Goal: Task Accomplishment & Management: Use online tool/utility

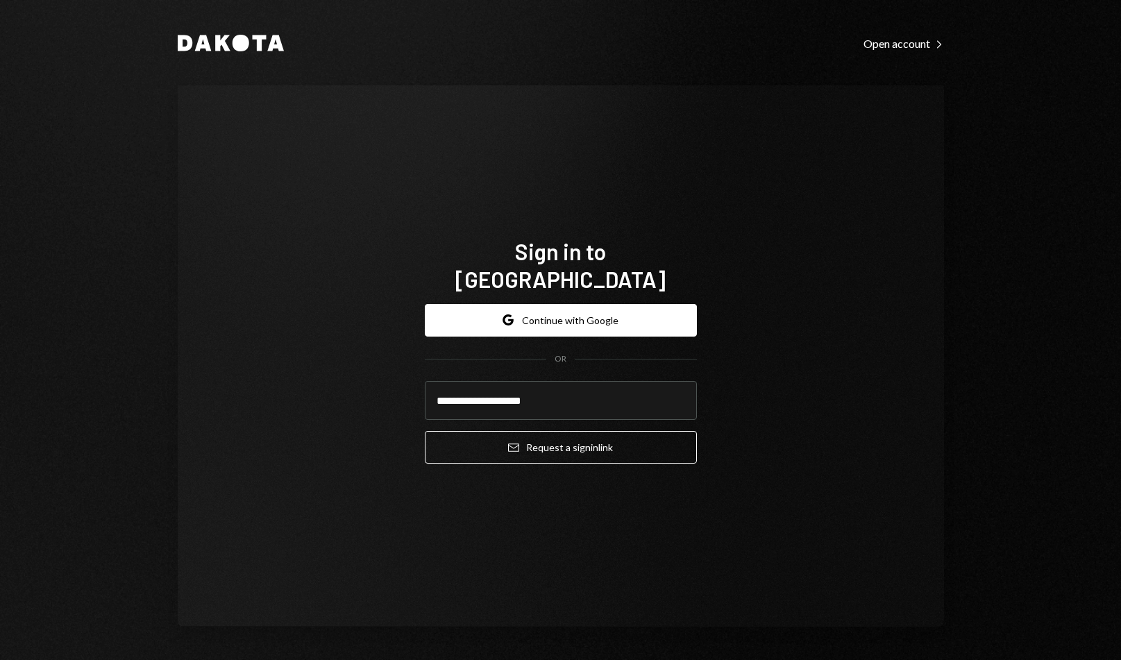
type input "**********"
click at [780, 346] on div "**********" at bounding box center [561, 356] width 766 height 542
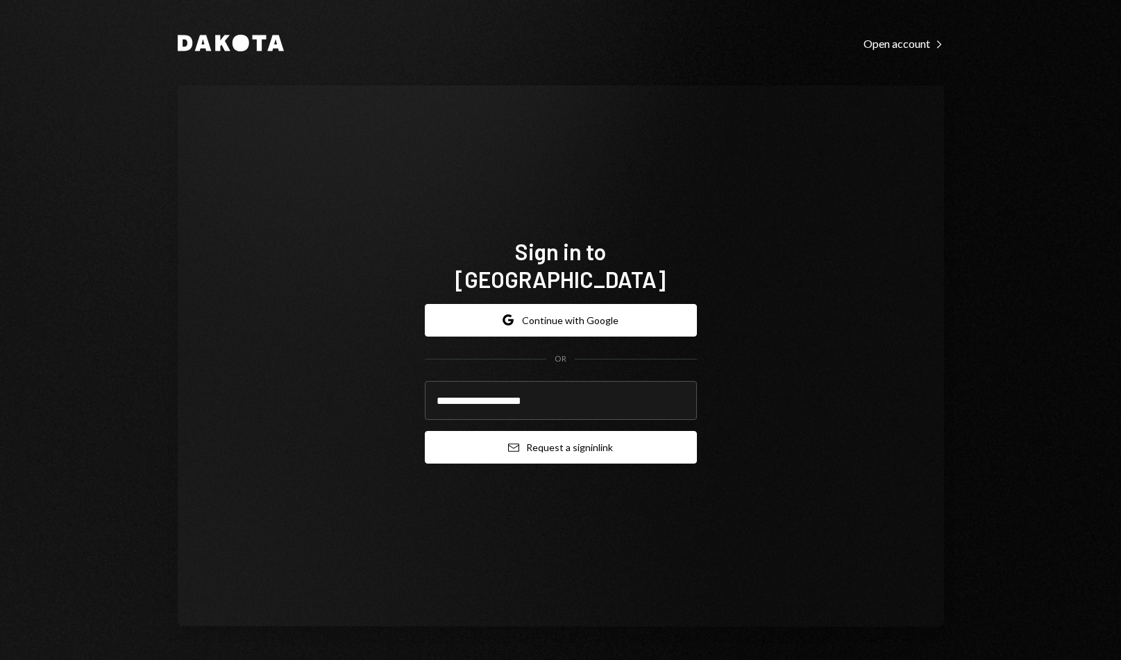
click at [611, 431] on button "Email Request a sign in link" at bounding box center [561, 447] width 272 height 33
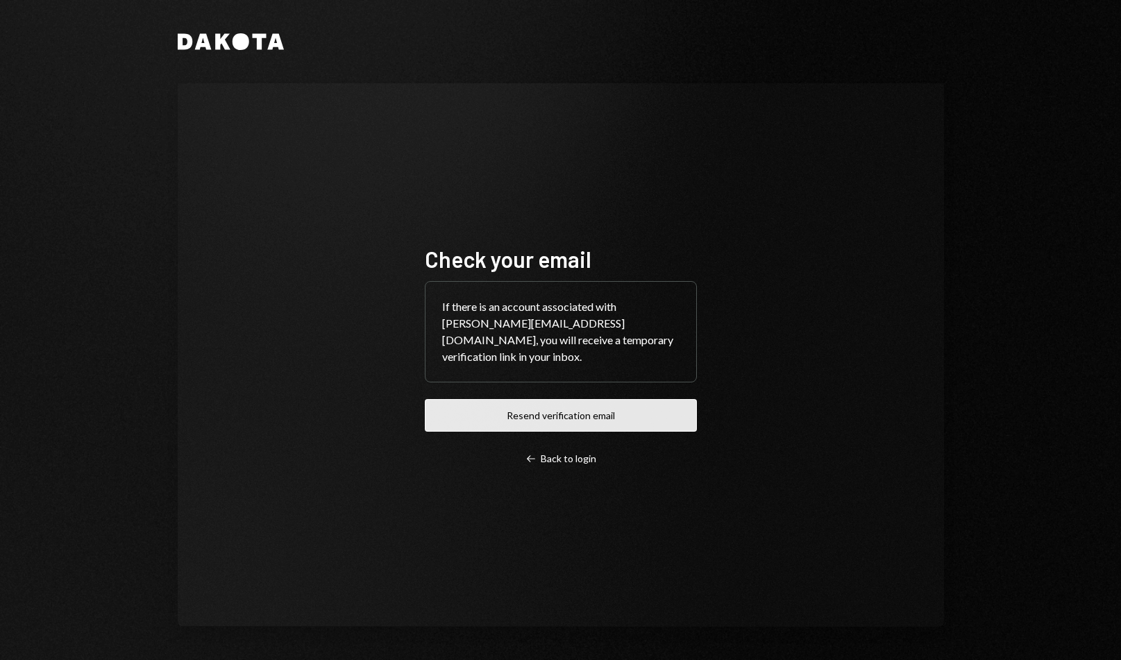
click at [662, 411] on button "Resend verification email" at bounding box center [561, 415] width 272 height 33
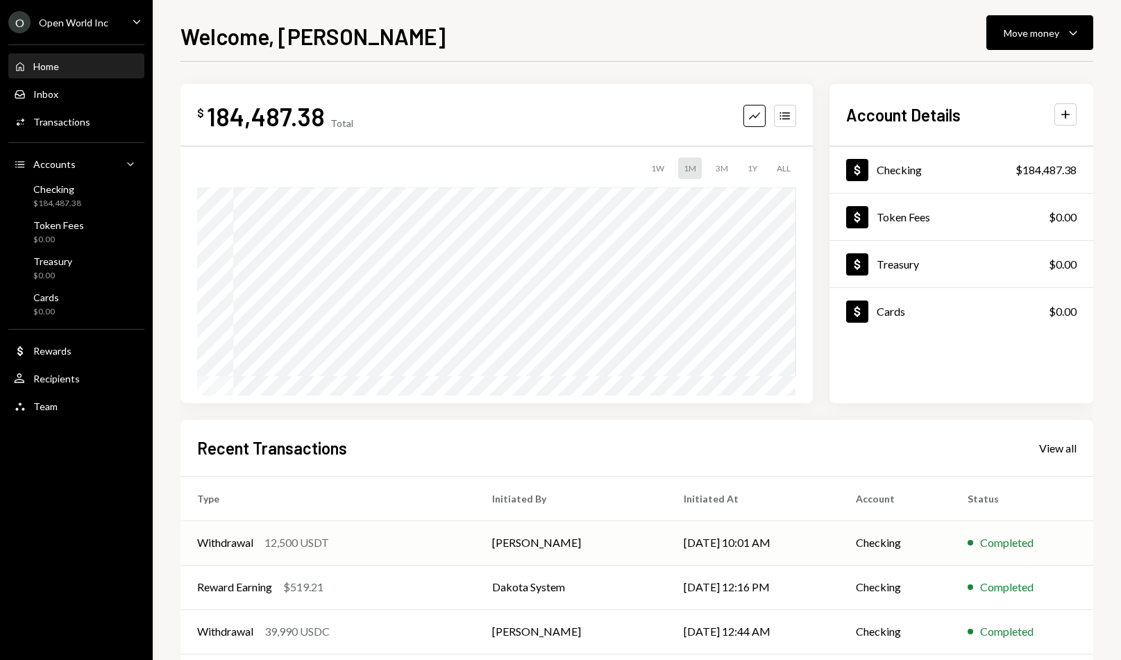
click at [421, 551] on div "Withdrawal 12,500 USDT" at bounding box center [328, 543] width 262 height 17
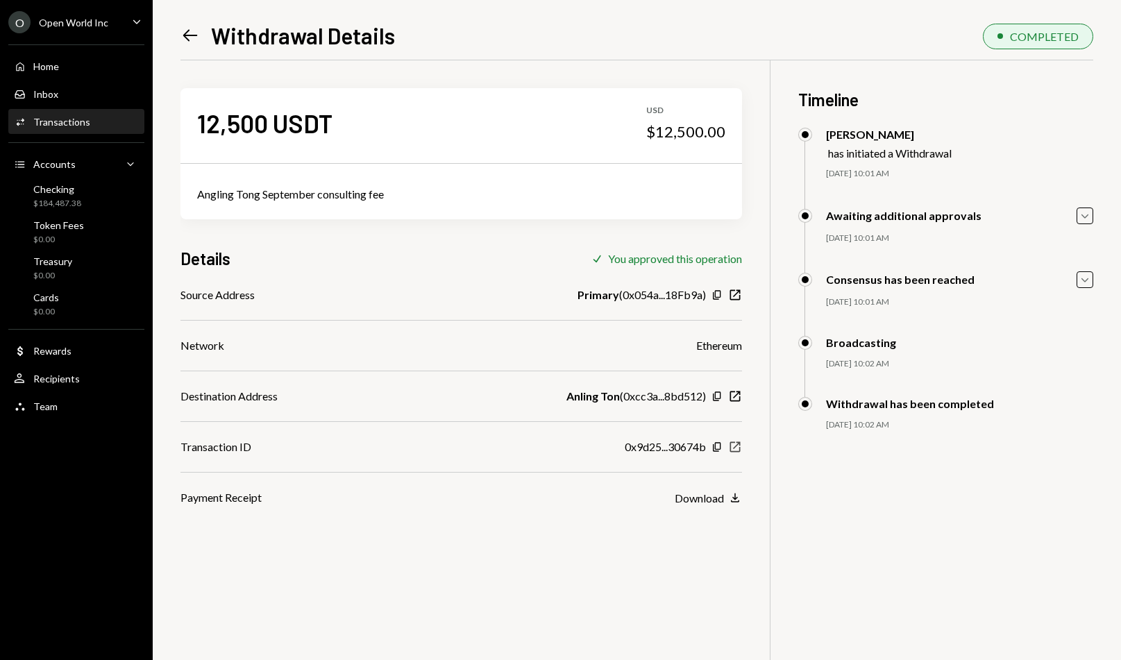
click at [739, 444] on icon "button" at bounding box center [735, 447] width 10 height 10
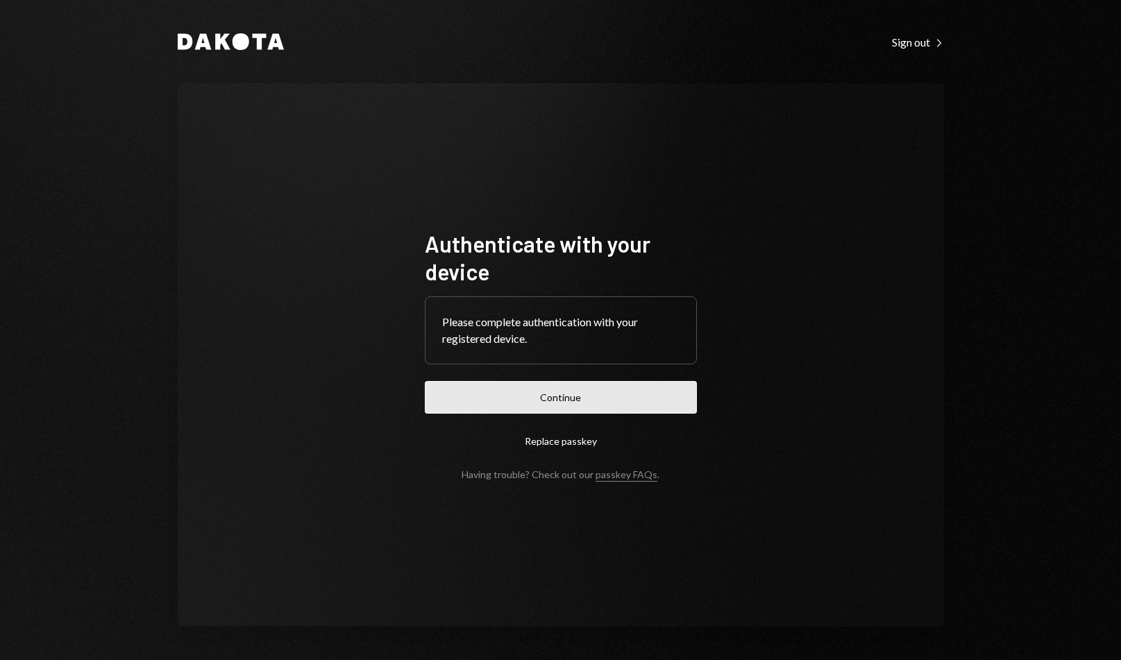
click at [651, 392] on button "Continue" at bounding box center [561, 397] width 272 height 33
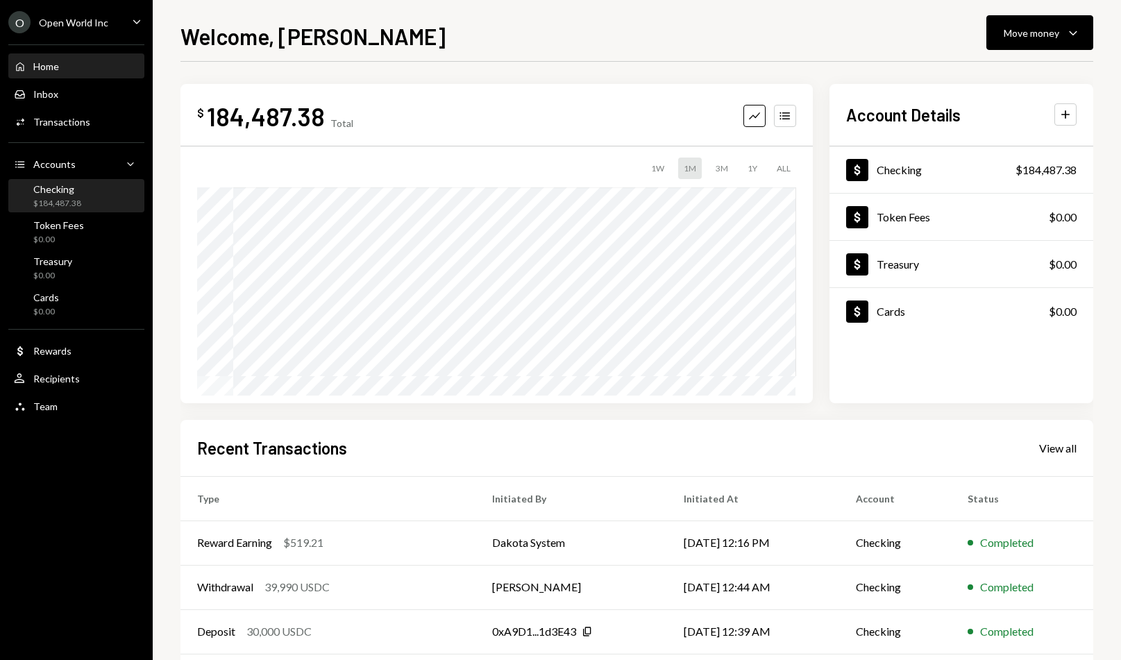
click at [108, 187] on div "Checking $184,487.38" at bounding box center [76, 196] width 125 height 26
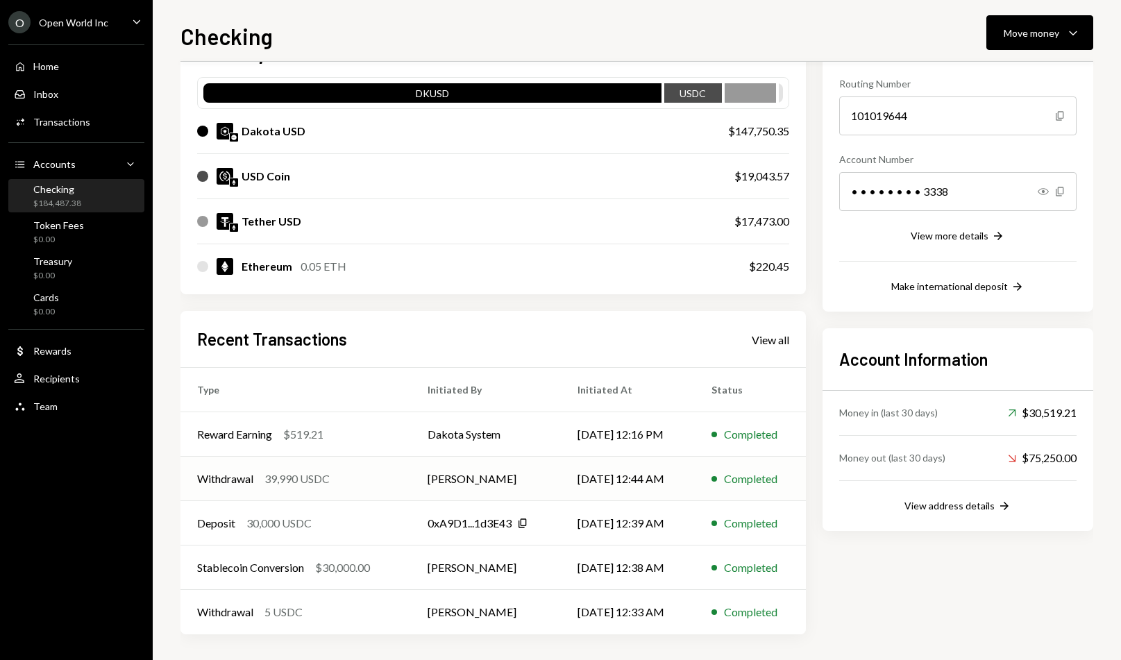
scroll to position [132, 0]
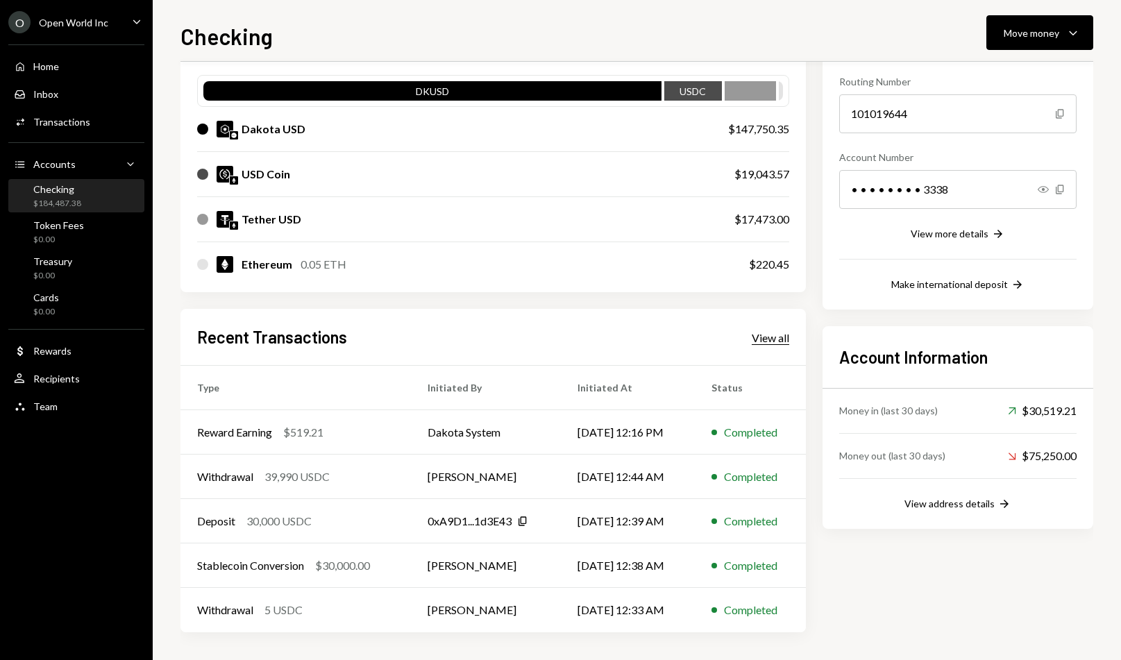
click at [760, 344] on div "View all" at bounding box center [770, 338] width 37 height 14
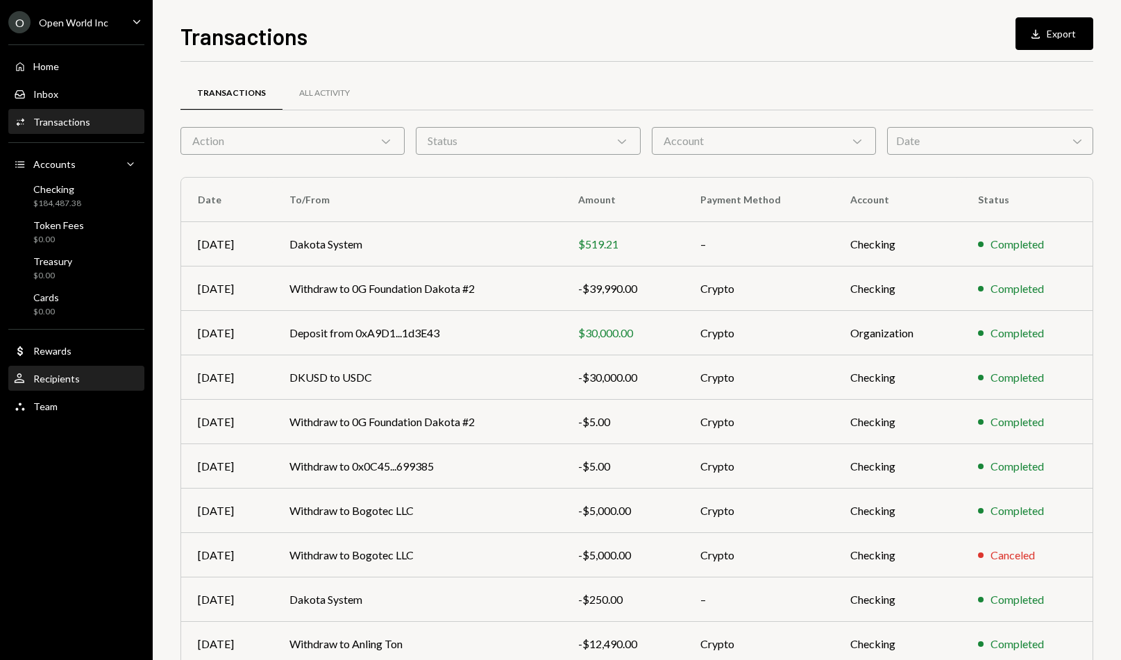
click at [83, 378] on div "User Recipients" at bounding box center [76, 379] width 125 height 12
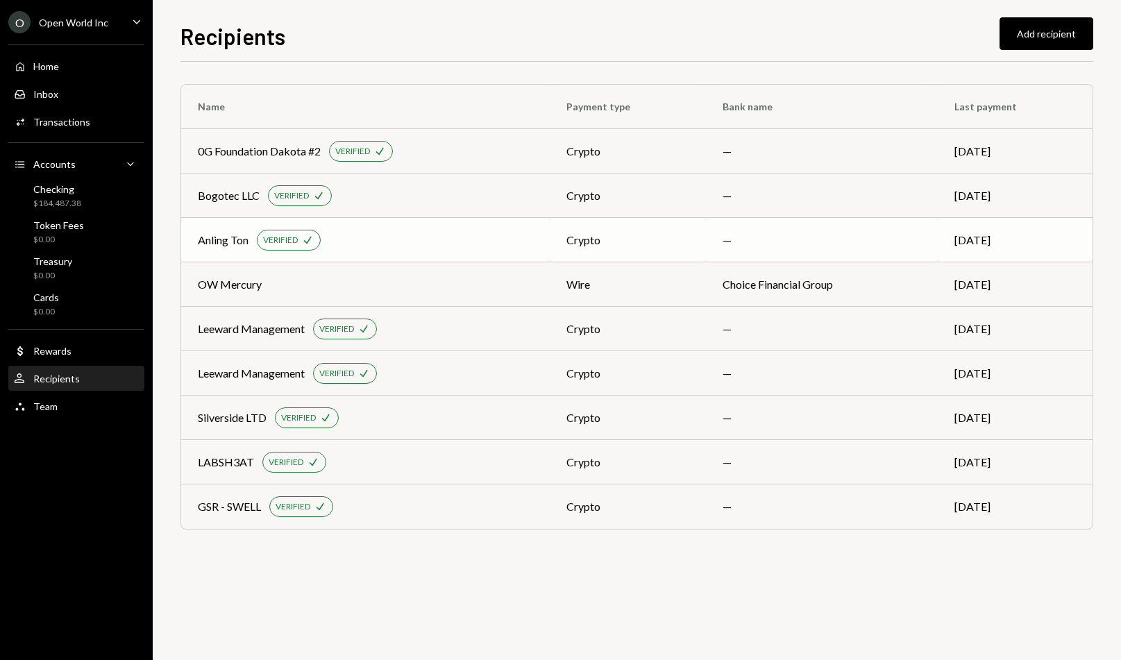
click at [432, 232] on div "Anling Ton VERIFIED Check" at bounding box center [365, 240] width 335 height 21
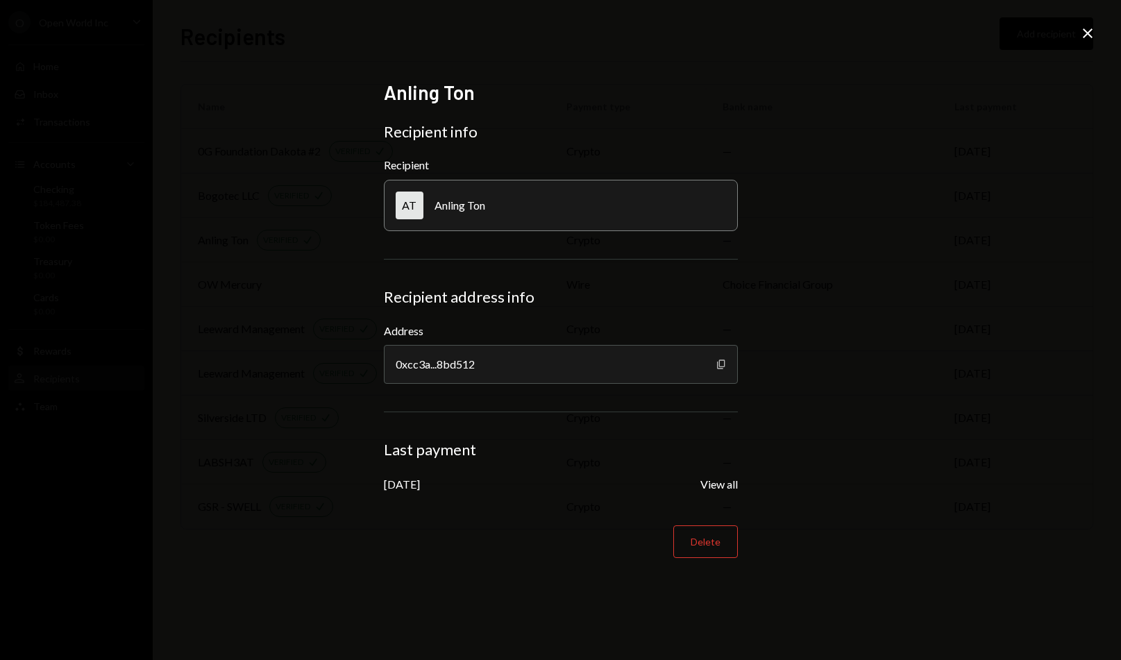
click at [720, 362] on icon "Copy" at bounding box center [721, 364] width 11 height 11
click at [721, 366] on icon "Copy" at bounding box center [721, 364] width 11 height 11
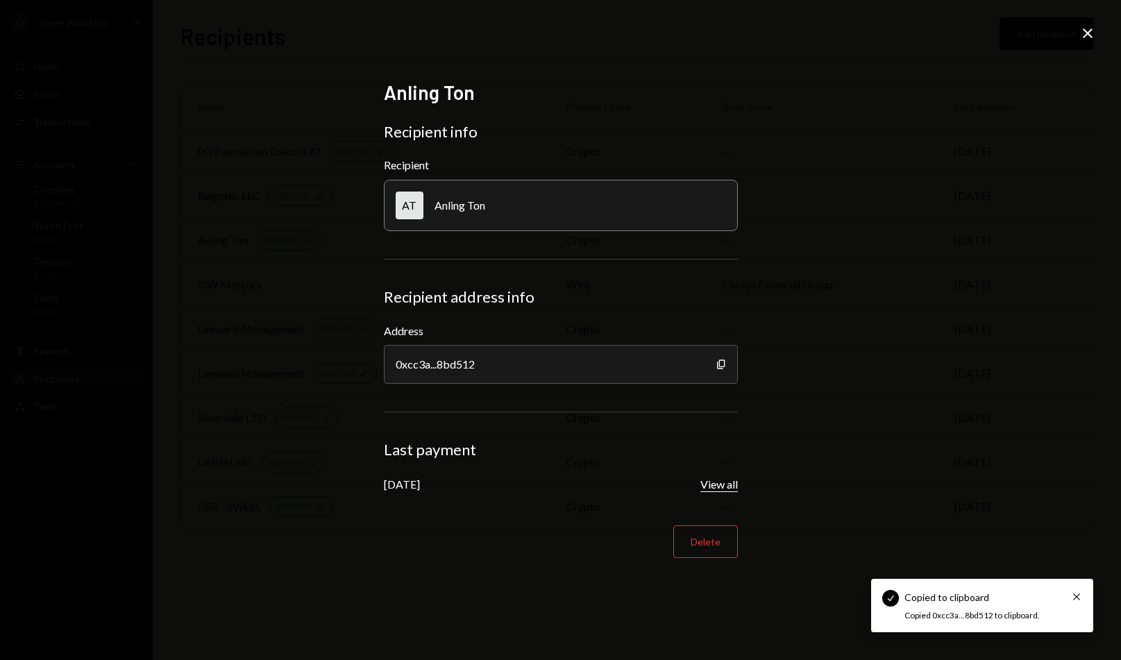
click at [722, 483] on button "View all" at bounding box center [719, 485] width 37 height 15
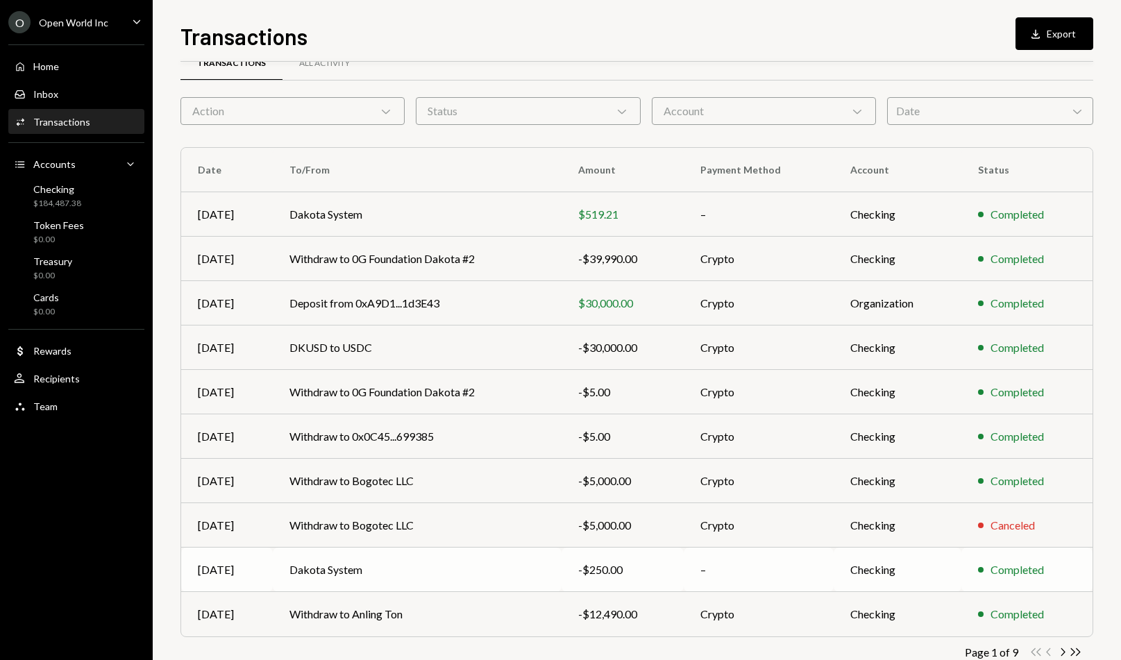
scroll to position [65, 0]
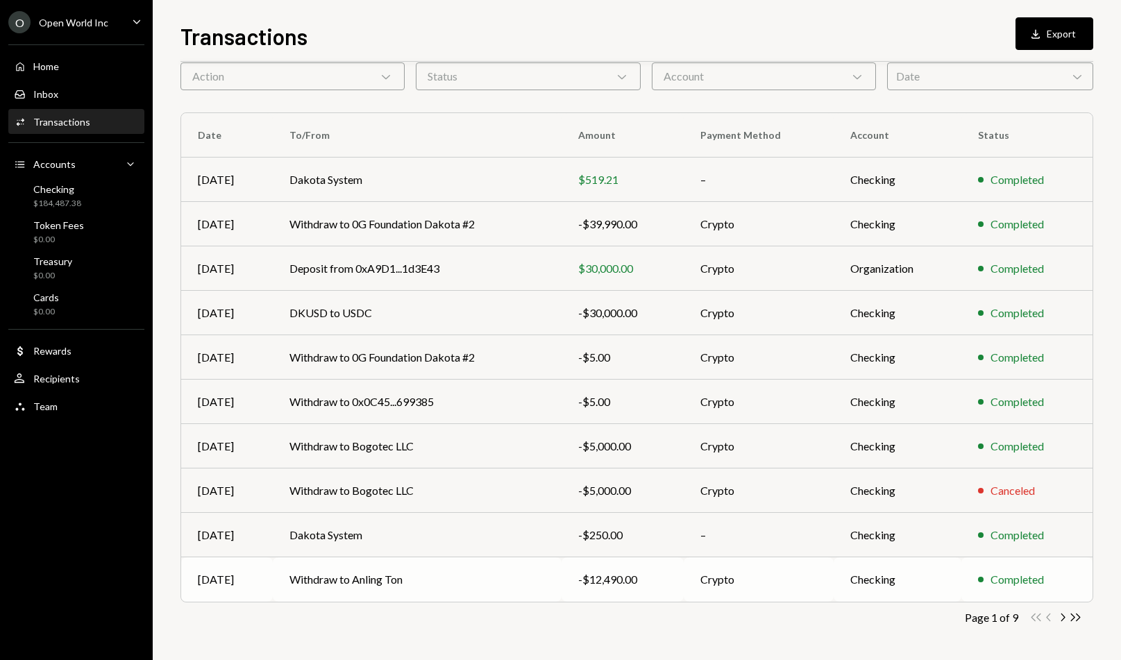
click at [705, 580] on td "Crypto" at bounding box center [759, 579] width 151 height 44
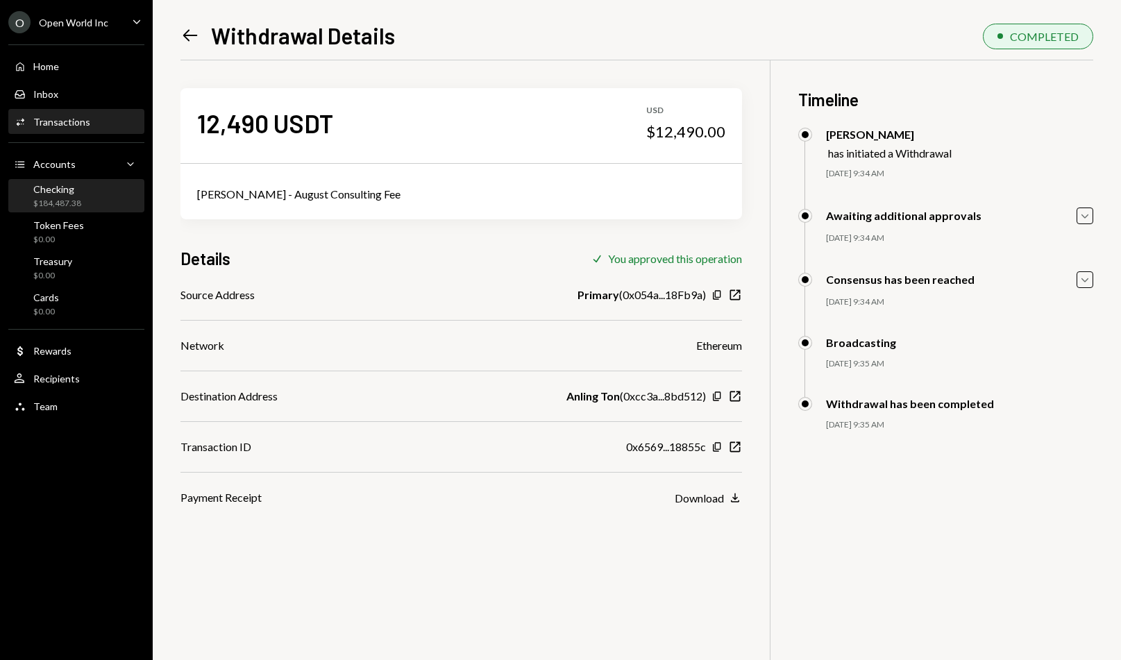
click at [70, 194] on div "Checking $184,487.38" at bounding box center [57, 196] width 48 height 26
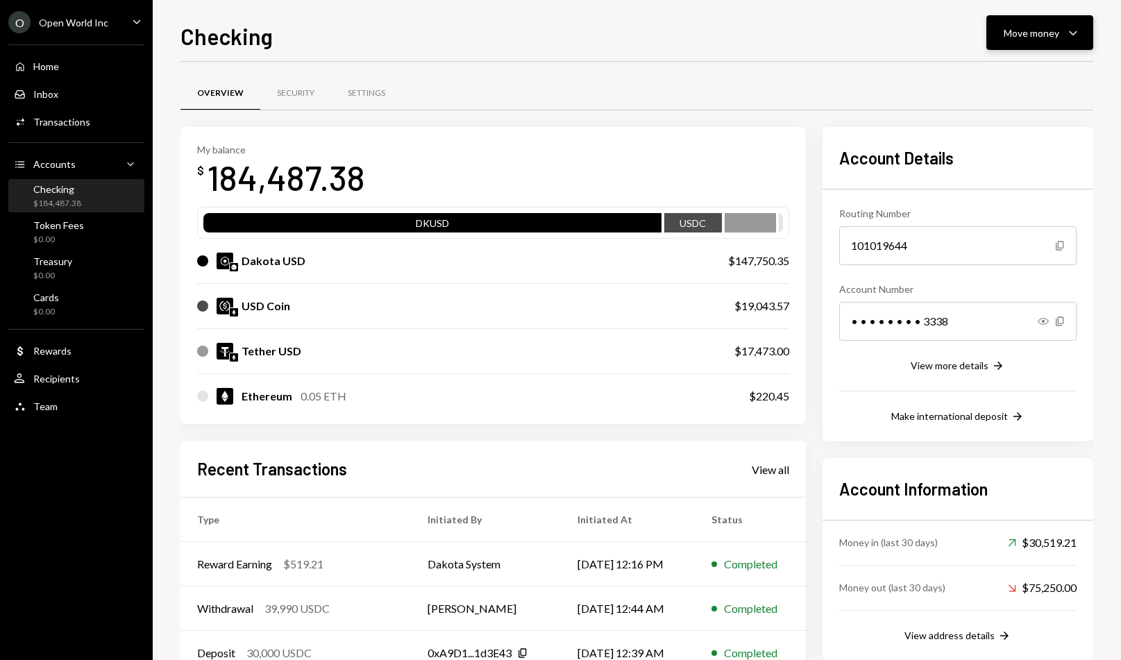
click at [1059, 37] on div "Move money" at bounding box center [1032, 33] width 56 height 15
click at [1023, 74] on div "Send" at bounding box center [1028, 74] width 101 height 15
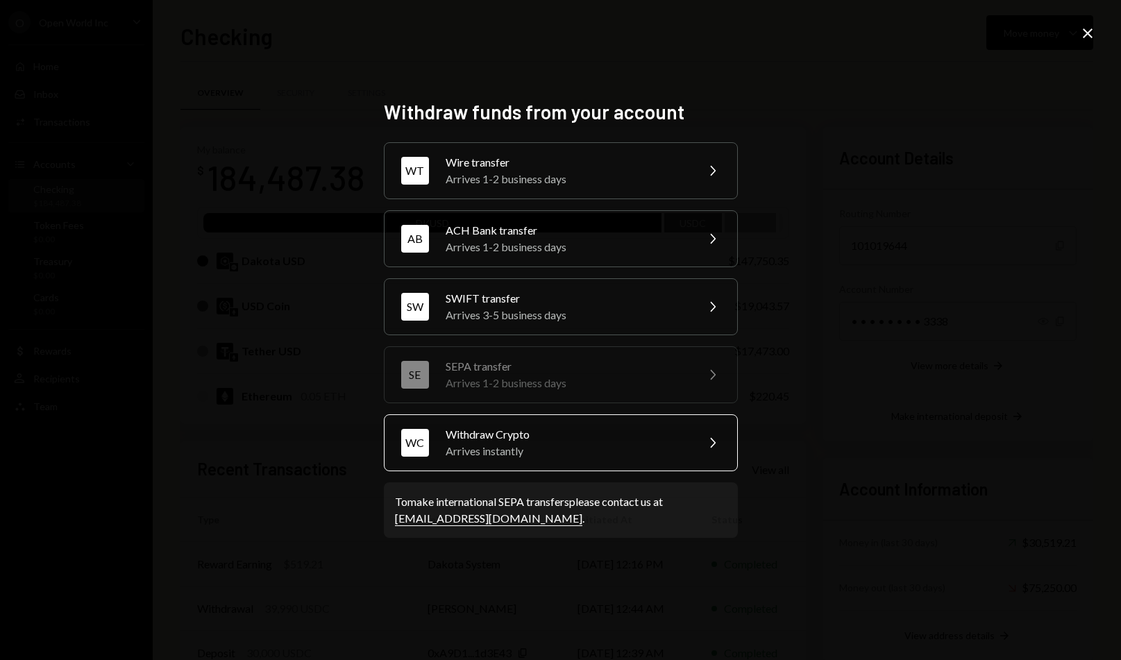
click at [555, 451] on div "Arrives instantly" at bounding box center [567, 451] width 242 height 17
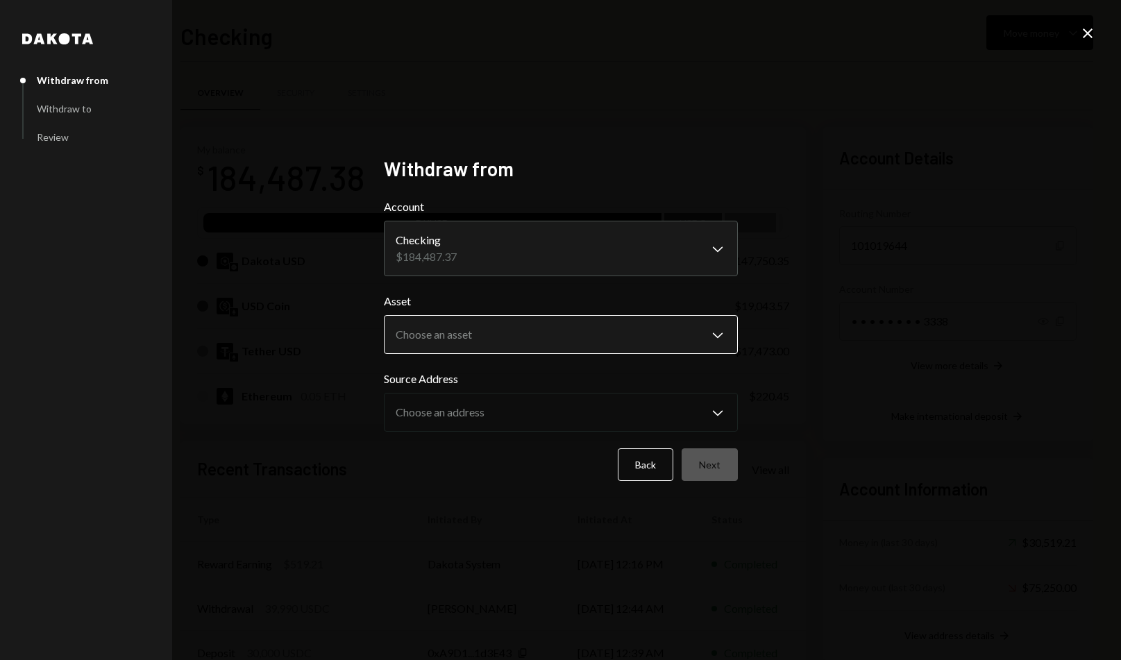
click at [519, 348] on body "O Open World Inc Caret Down Home Home Inbox Inbox Activities Transactions Accou…" at bounding box center [560, 330] width 1121 height 660
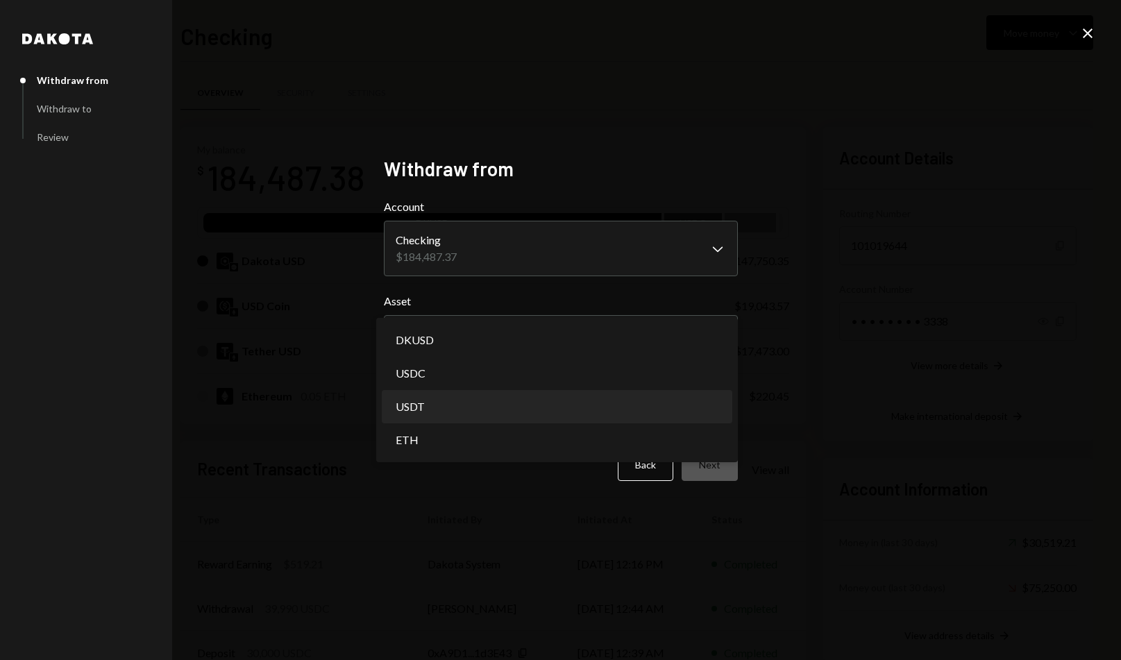
select select "****"
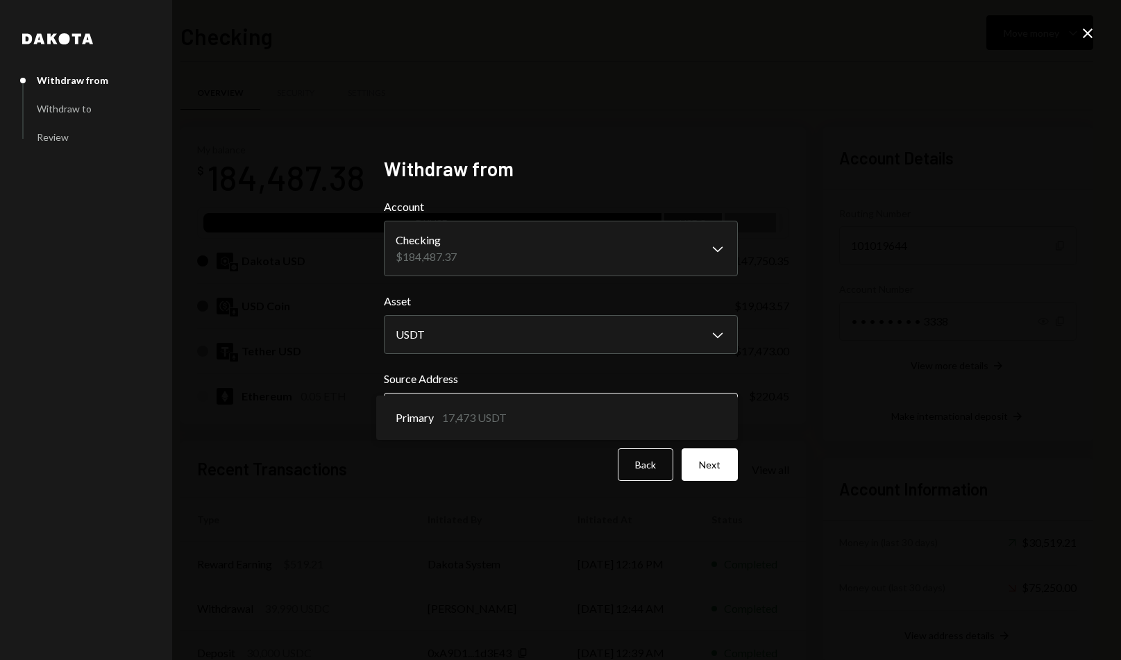
click at [636, 421] on body "O Open World Inc Caret Down Home Home Inbox Inbox Activities Transactions Accou…" at bounding box center [560, 330] width 1121 height 660
click at [740, 469] on div "**********" at bounding box center [560, 330] width 387 height 380
click at [726, 467] on button "Next" at bounding box center [710, 464] width 56 height 33
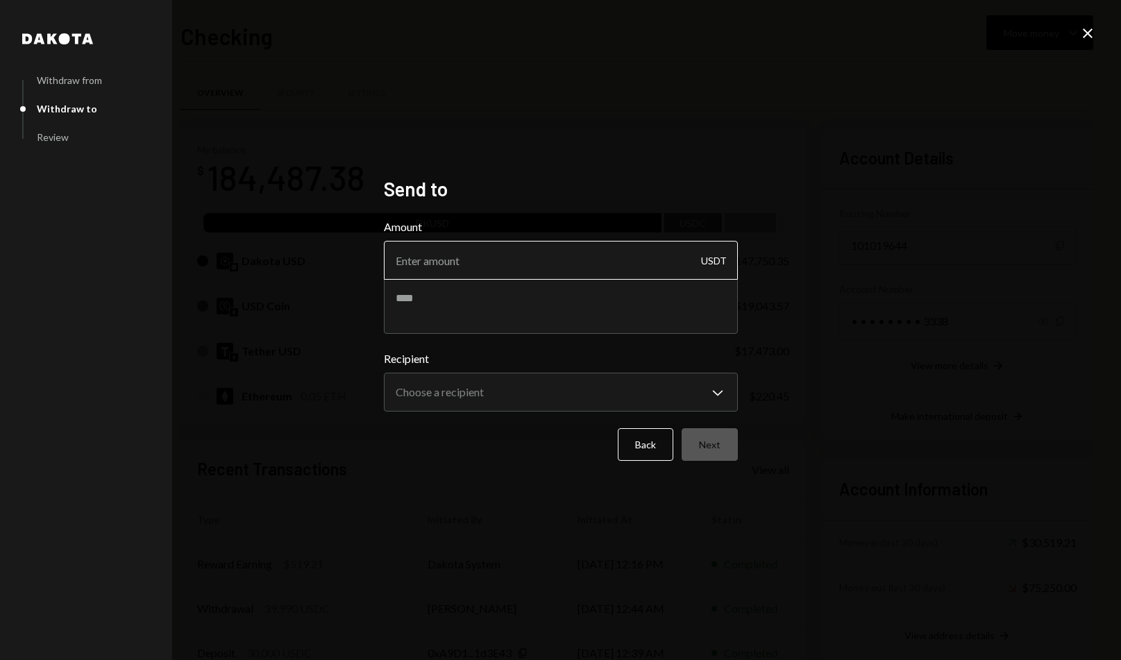
click at [539, 258] on input "Amount" at bounding box center [561, 260] width 354 height 39
type input "12500"
type textarea "**********"
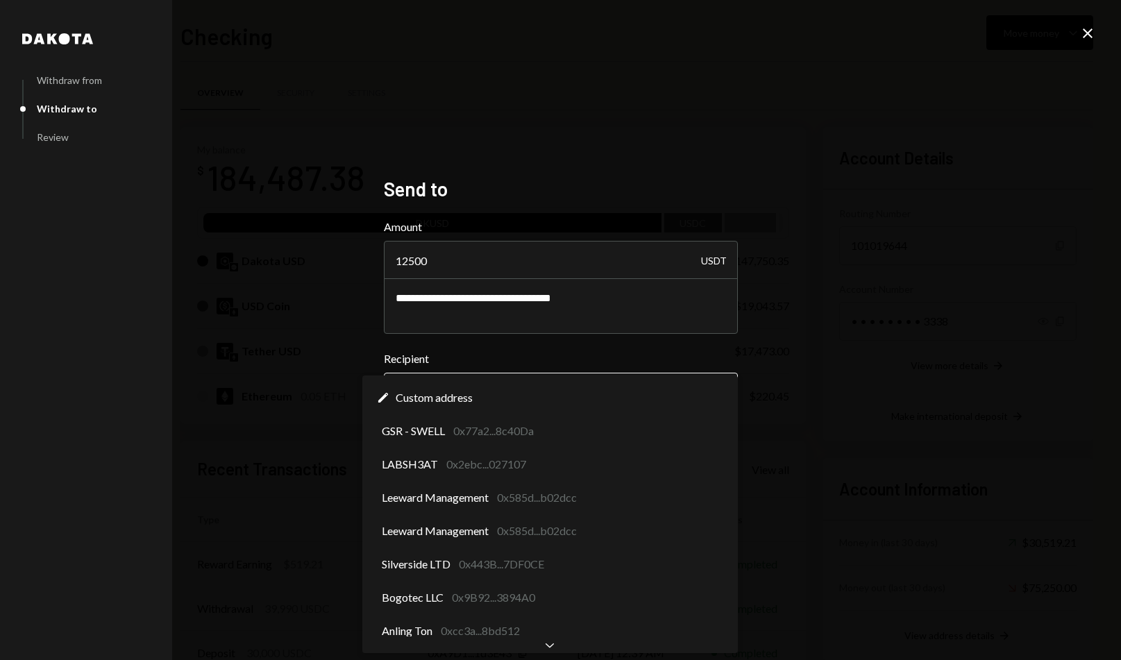
click at [701, 394] on body "O Open World Inc Caret Down Home Home Inbox Inbox Activities Transactions Accou…" at bounding box center [560, 330] width 1121 height 660
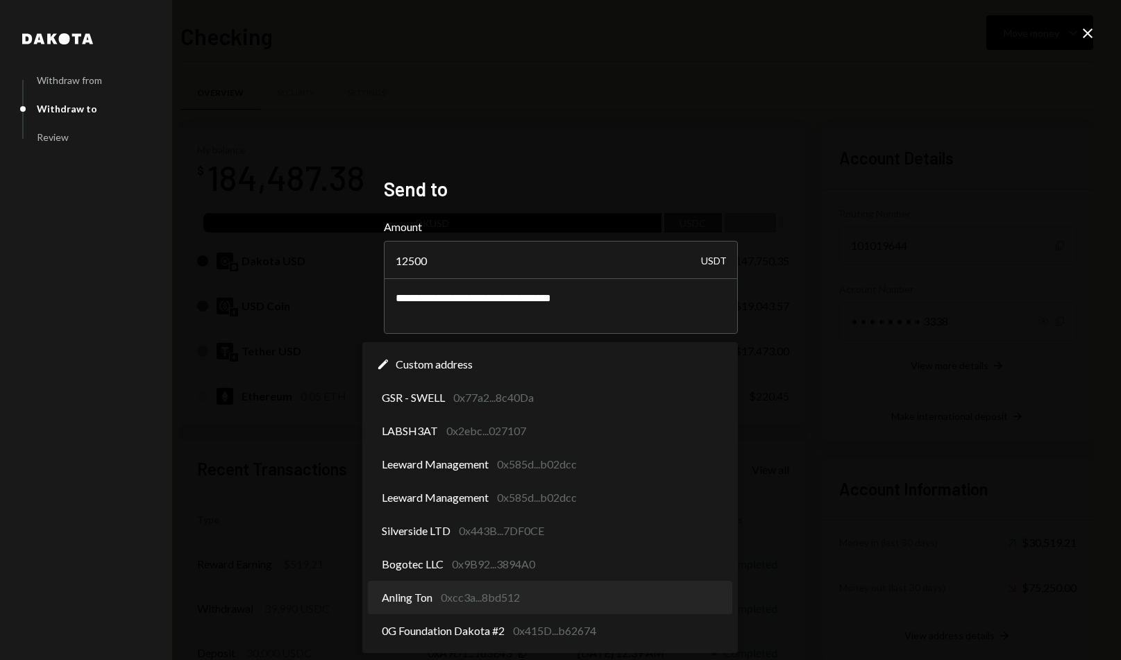
select select "**********"
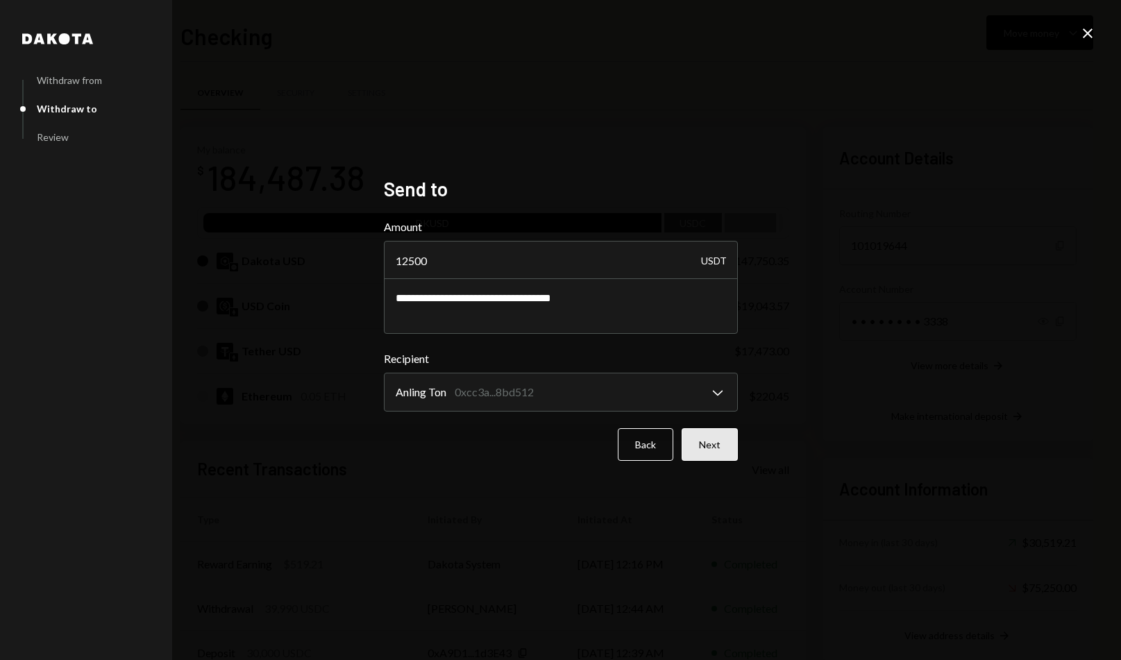
click at [707, 450] on button "Next" at bounding box center [710, 444] width 56 height 33
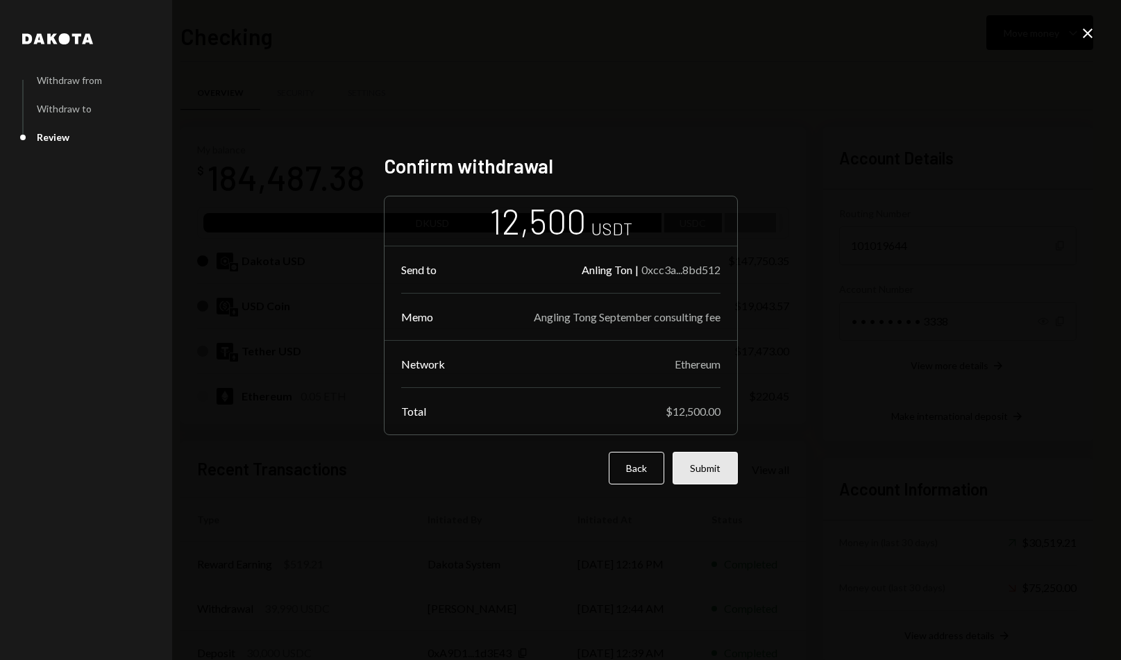
drag, startPoint x: 741, startPoint y: 468, endPoint x: 737, endPoint y: 475, distance: 8.5
click at [741, 469] on div "[PERSON_NAME] from Withdraw to Review Confirm withdrawal 12,500 USDT Send to An…" at bounding box center [560, 330] width 387 height 386
click at [725, 476] on button "Submit" at bounding box center [705, 468] width 65 height 33
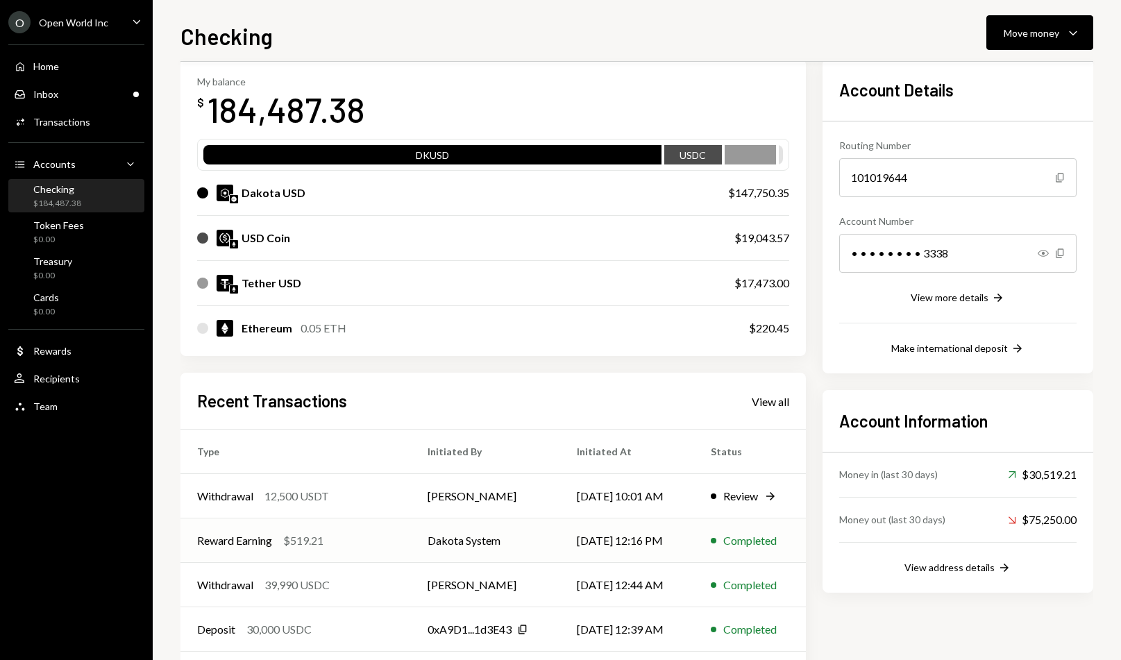
scroll to position [69, 0]
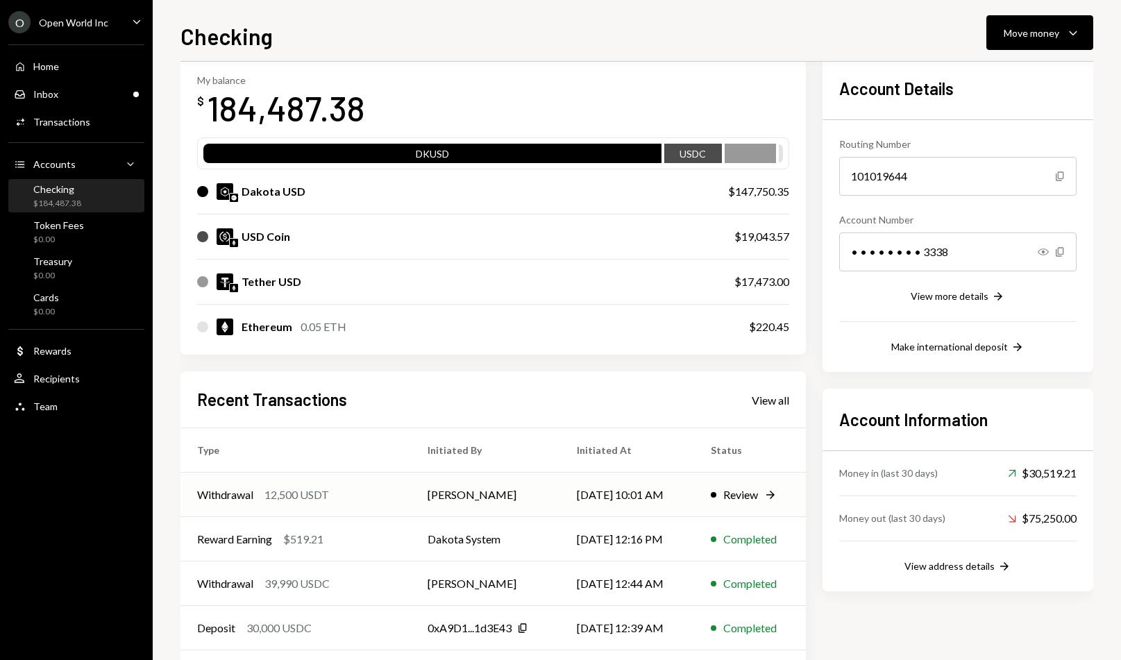
click at [401, 503] on td "Withdrawal 12,500 USDT" at bounding box center [296, 495] width 230 height 44
